Goal: Information Seeking & Learning: Learn about a topic

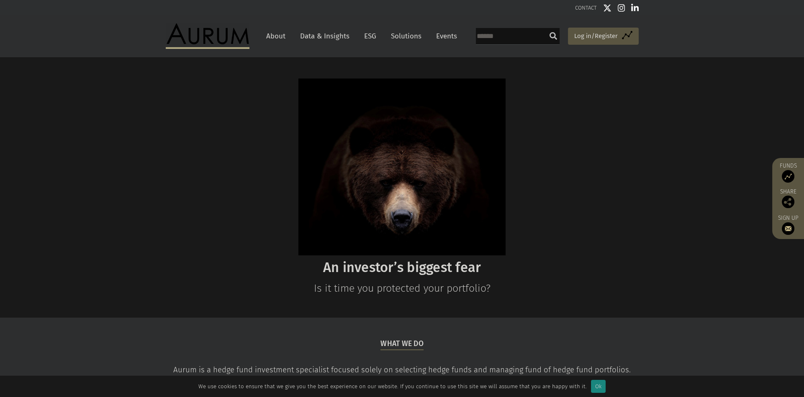
click at [284, 36] on link "About" at bounding box center [276, 35] width 28 height 15
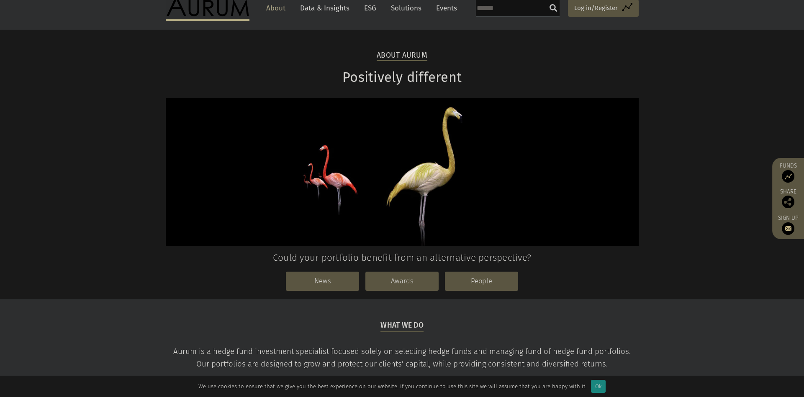
scroll to position [234, 0]
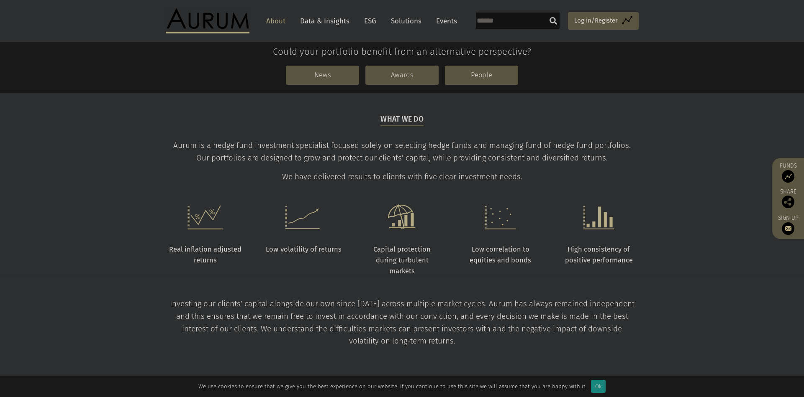
click at [469, 87] on nav "News Awards People" at bounding box center [402, 75] width 473 height 36
click at [475, 80] on link "People" at bounding box center [481, 75] width 73 height 19
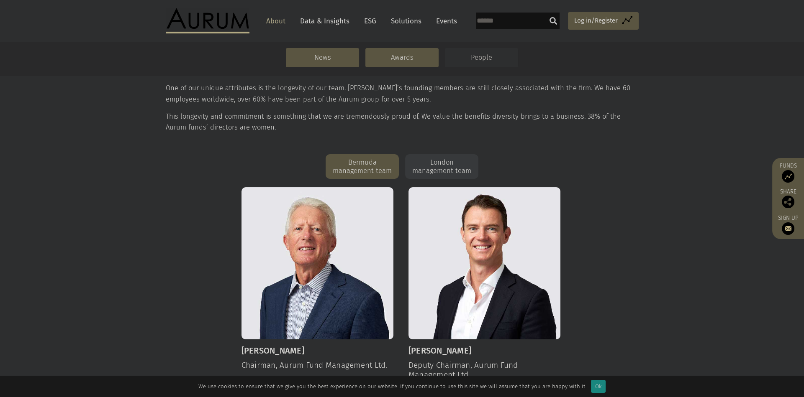
scroll to position [230, 0]
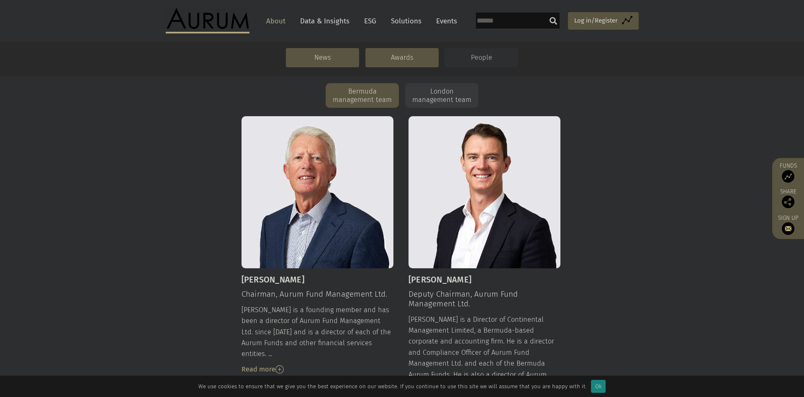
click at [304, 136] on img at bounding box center [317, 192] width 152 height 152
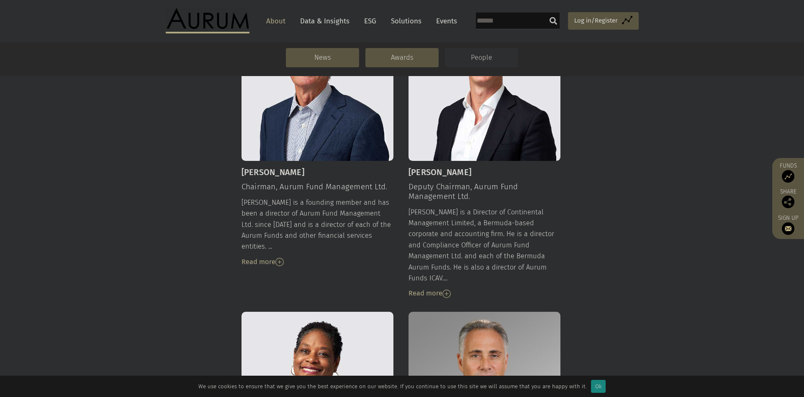
scroll to position [342, 0]
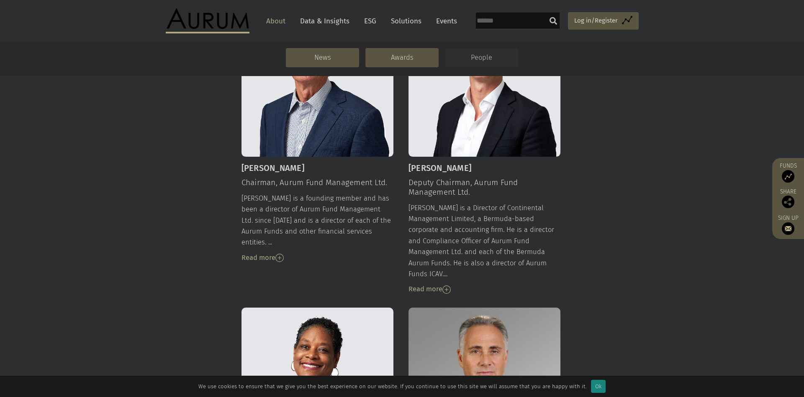
click at [278, 254] on img at bounding box center [279, 258] width 8 height 8
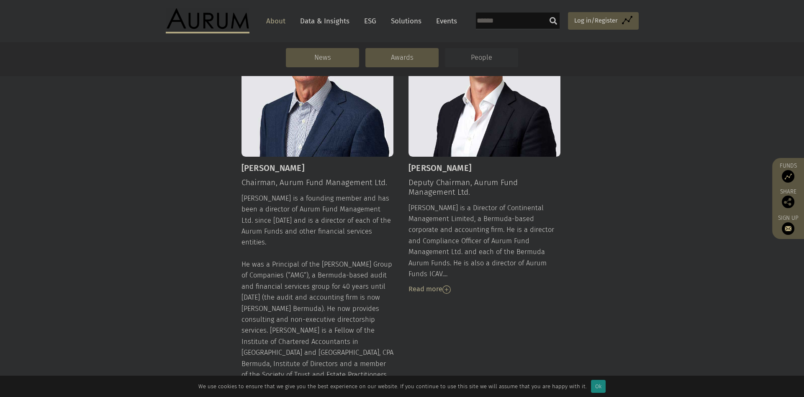
click at [456, 284] on div "Read more" at bounding box center [484, 289] width 152 height 11
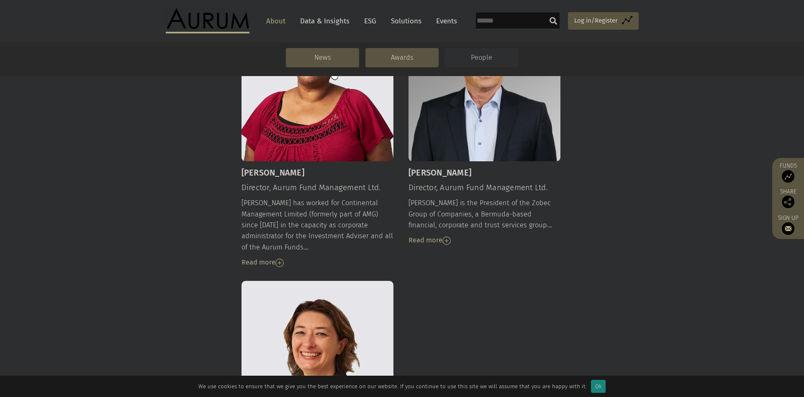
scroll to position [927, 0]
